Goal: Information Seeking & Learning: Learn about a topic

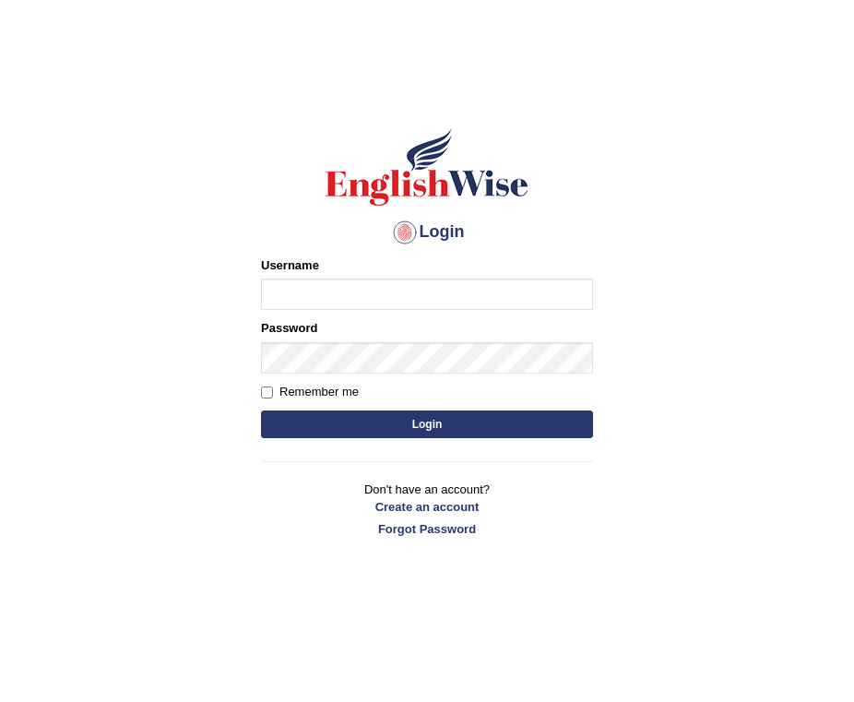
scroll to position [6, 0]
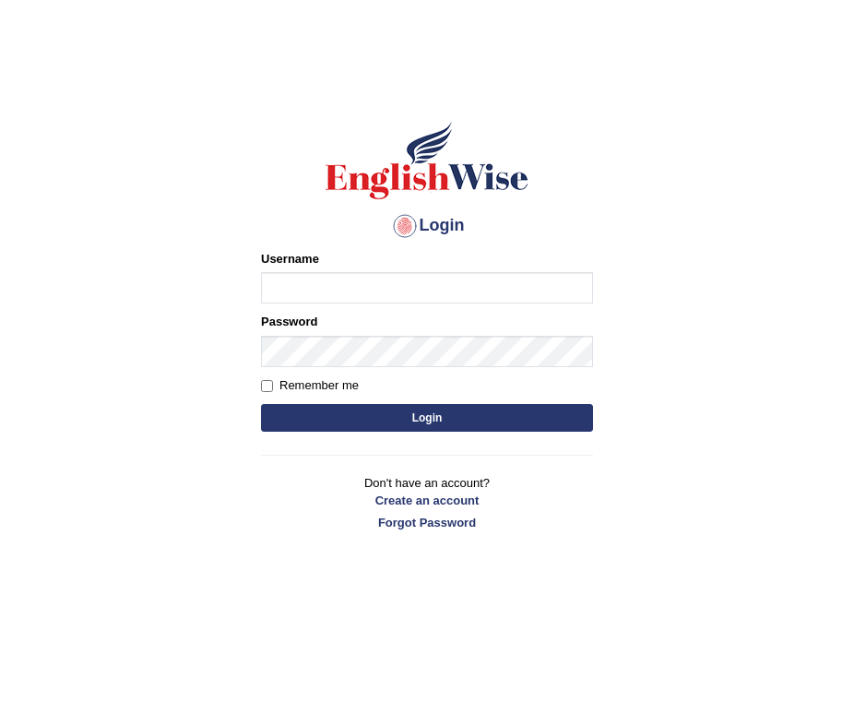
type input "pratima2025"
click at [376, 427] on button "Login" at bounding box center [427, 418] width 332 height 28
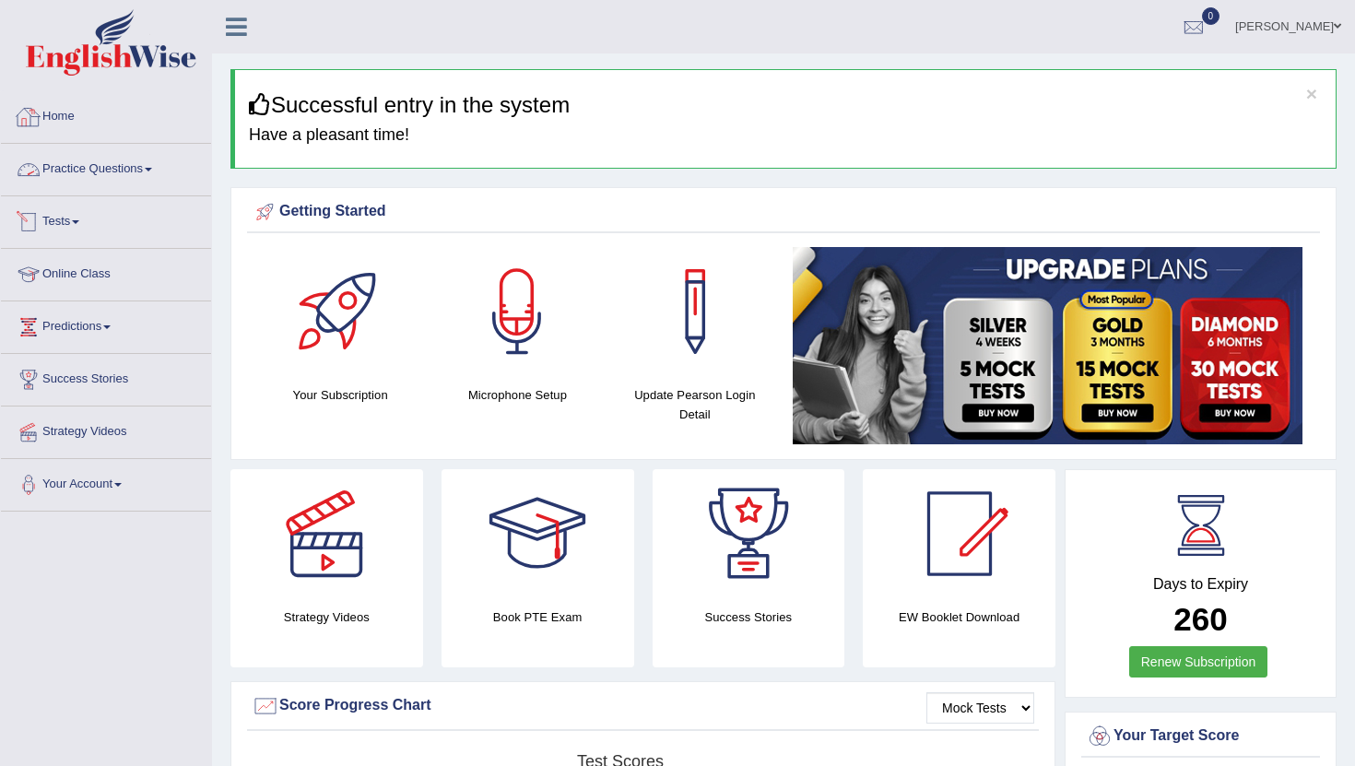
click at [101, 171] on link "Practice Questions" at bounding box center [106, 167] width 210 height 46
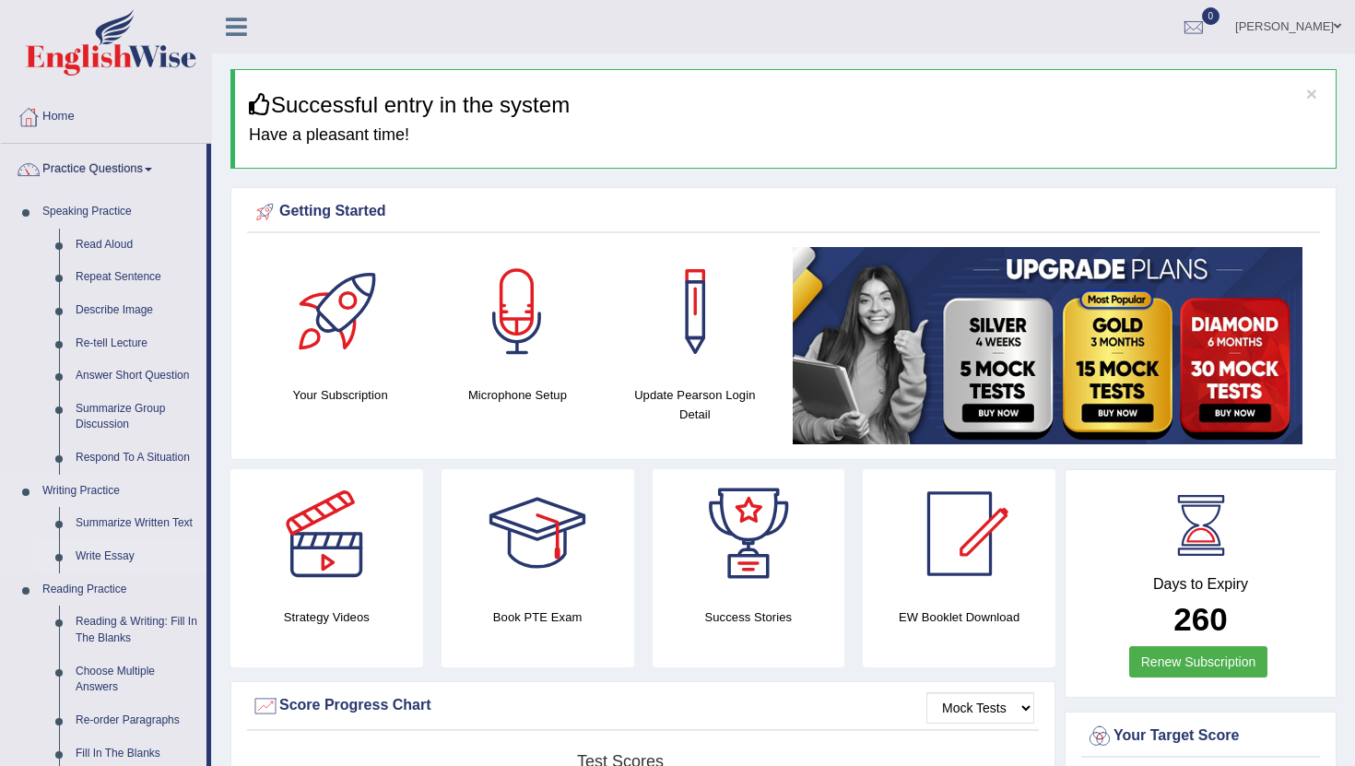
click at [113, 553] on link "Write Essay" at bounding box center [136, 556] width 139 height 33
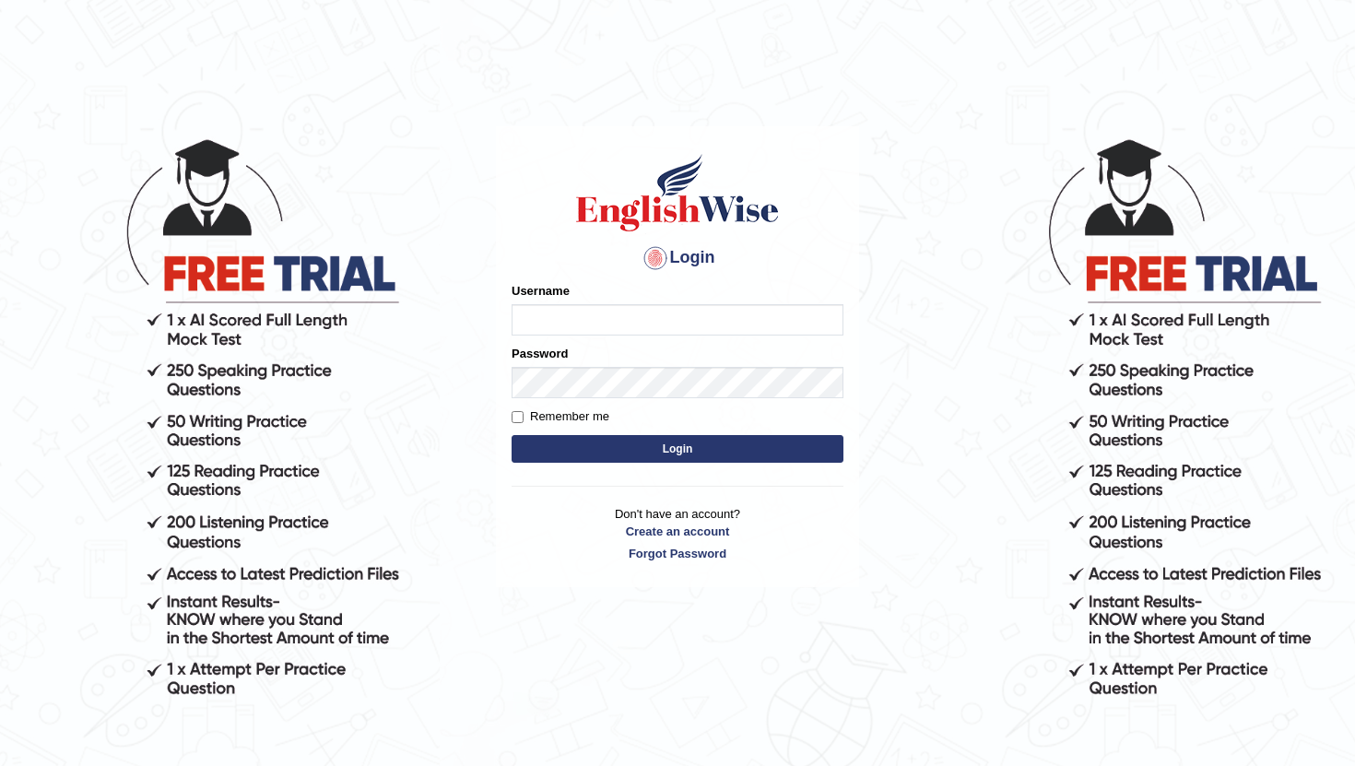
type input "pratima2025"
click at [676, 458] on button "Login" at bounding box center [678, 449] width 332 height 28
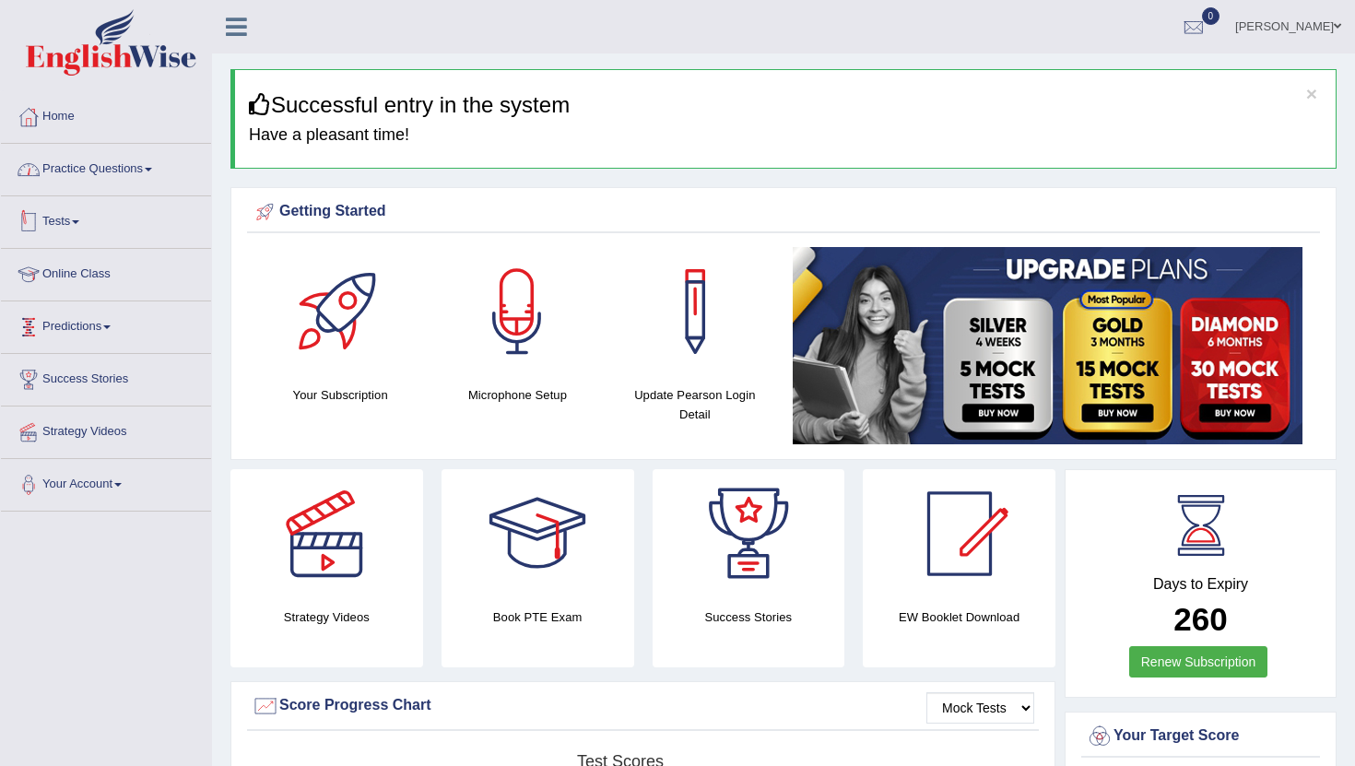
click at [109, 172] on link "Practice Questions" at bounding box center [106, 167] width 210 height 46
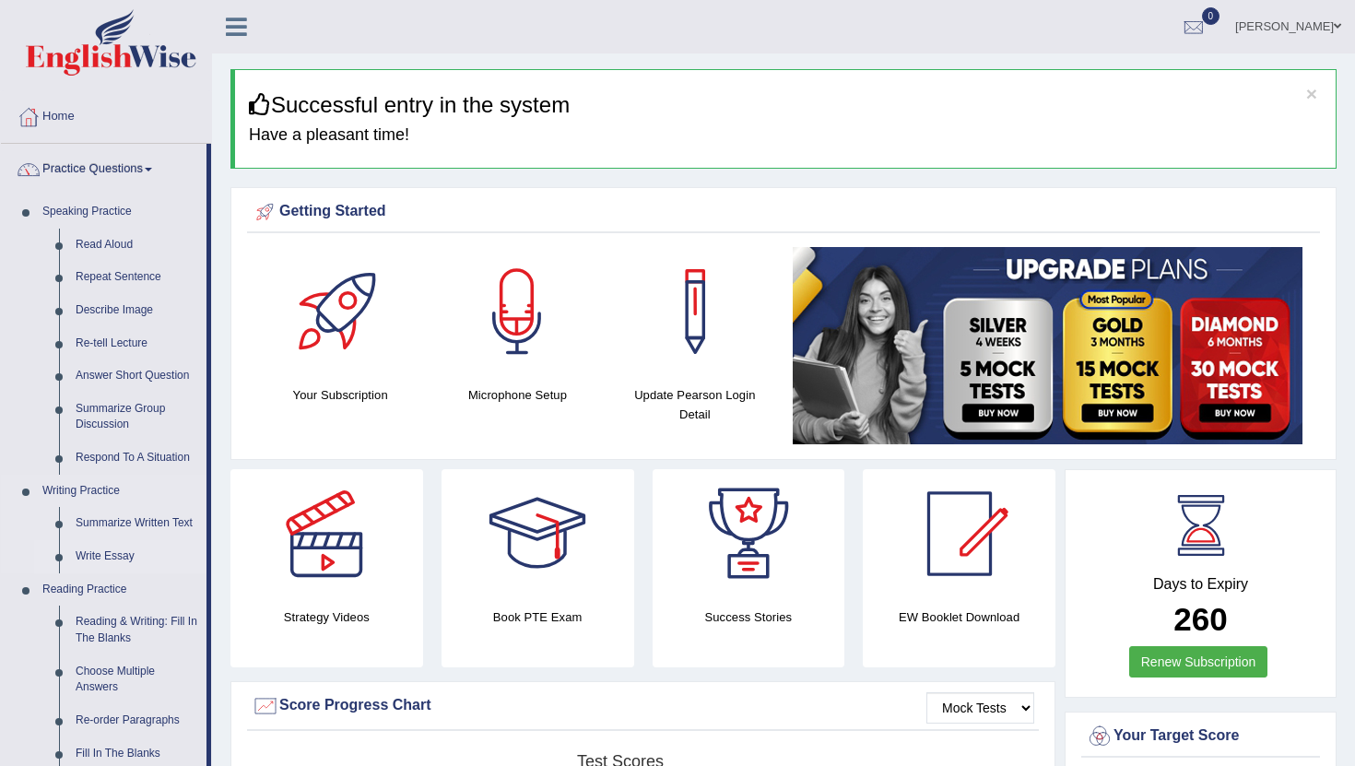
click at [110, 558] on link "Write Essay" at bounding box center [136, 556] width 139 height 33
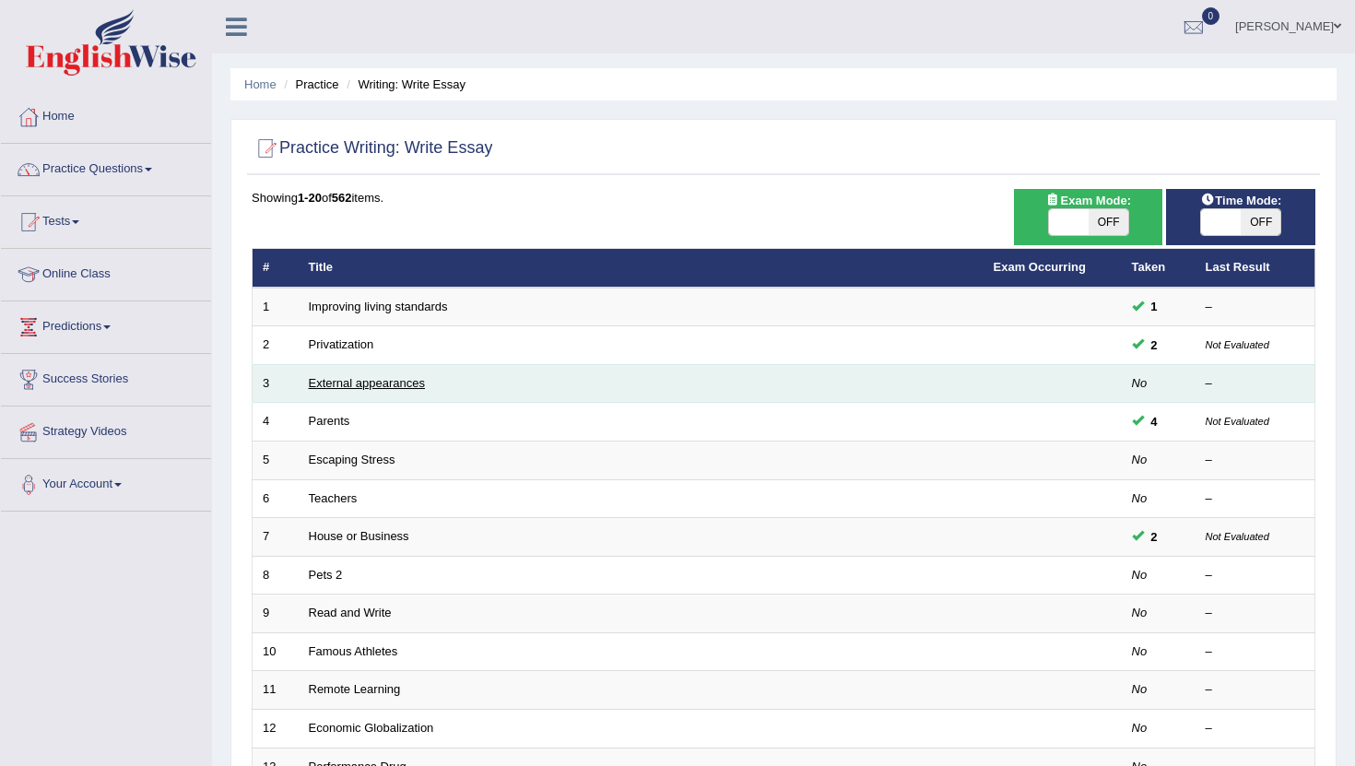
click at [347, 383] on link "External appearances" at bounding box center [367, 383] width 116 height 14
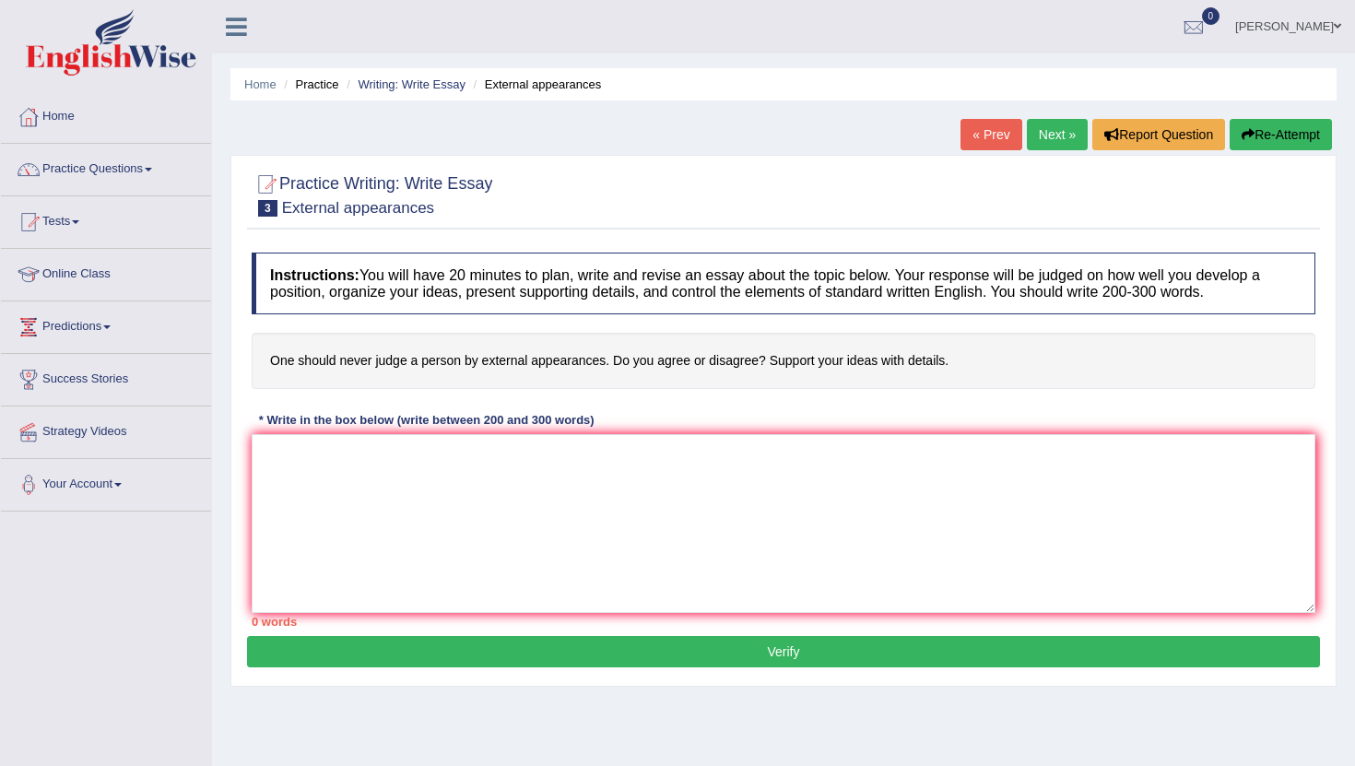
click at [1044, 131] on link "Next »" at bounding box center [1057, 134] width 61 height 31
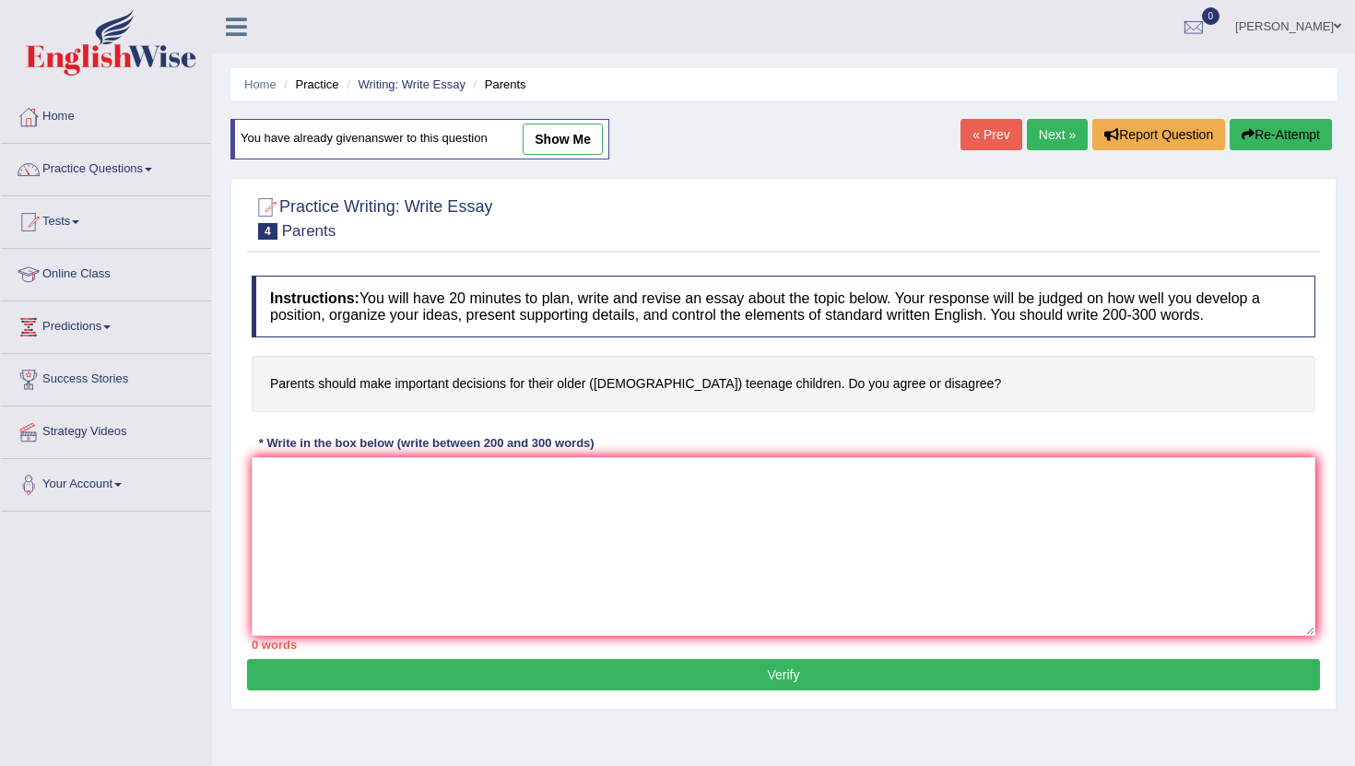
click at [1048, 132] on link "Next »" at bounding box center [1057, 134] width 61 height 31
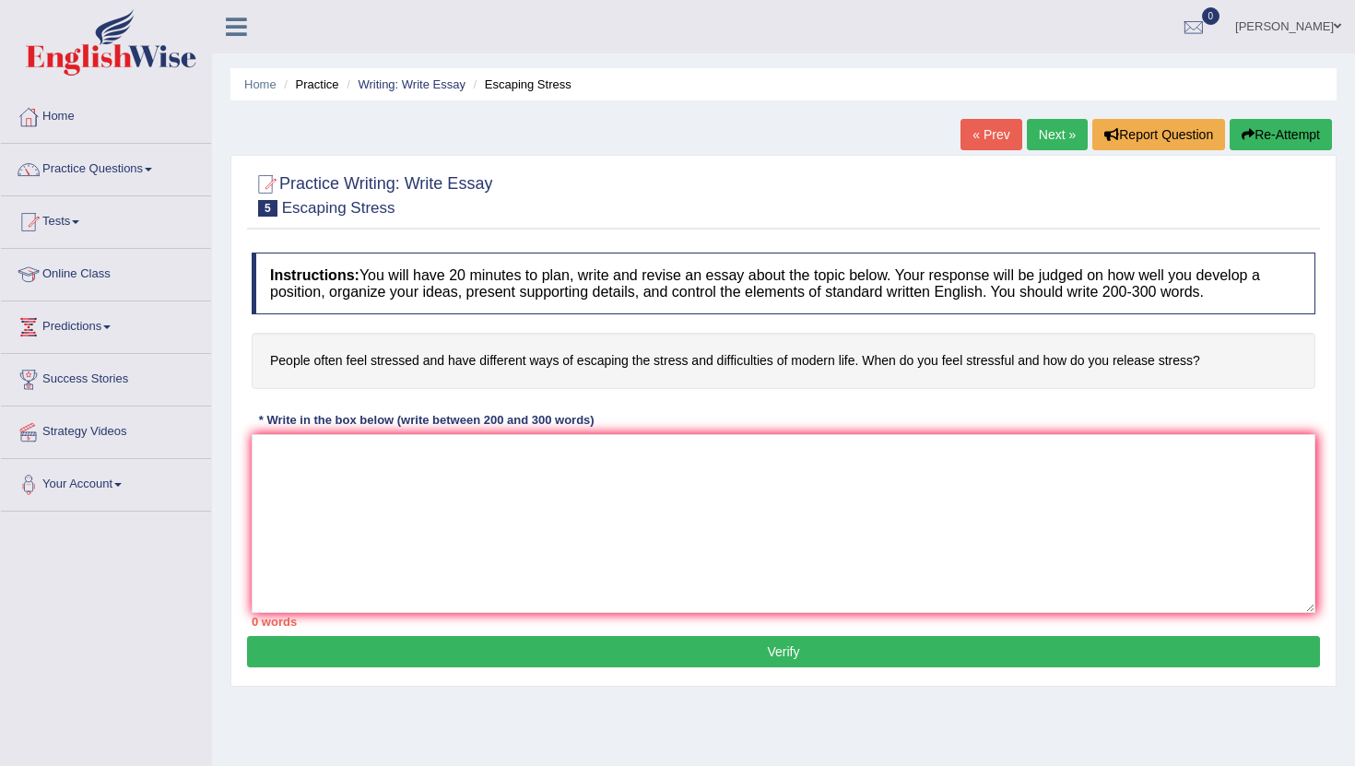
click at [1041, 131] on link "Next »" at bounding box center [1057, 134] width 61 height 31
